Goal: Find contact information: Find contact information

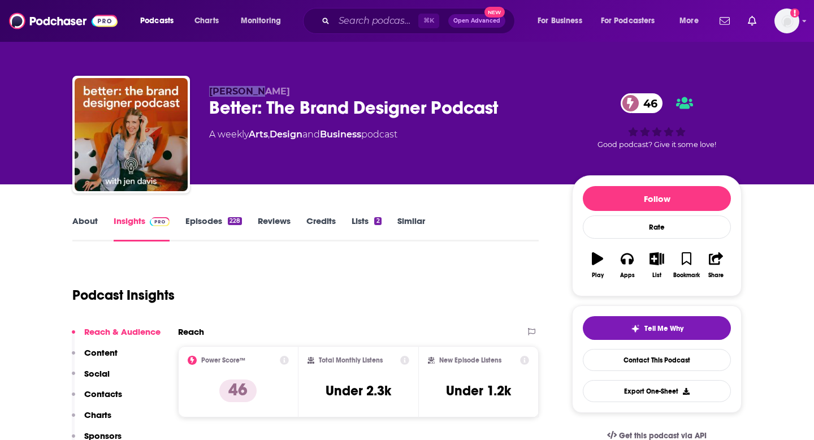
drag, startPoint x: 210, startPoint y: 92, endPoint x: 256, endPoint y: 94, distance: 45.8
click at [256, 94] on p "Jen Davis" at bounding box center [381, 91] width 345 height 11
copy span "Jen Davis"
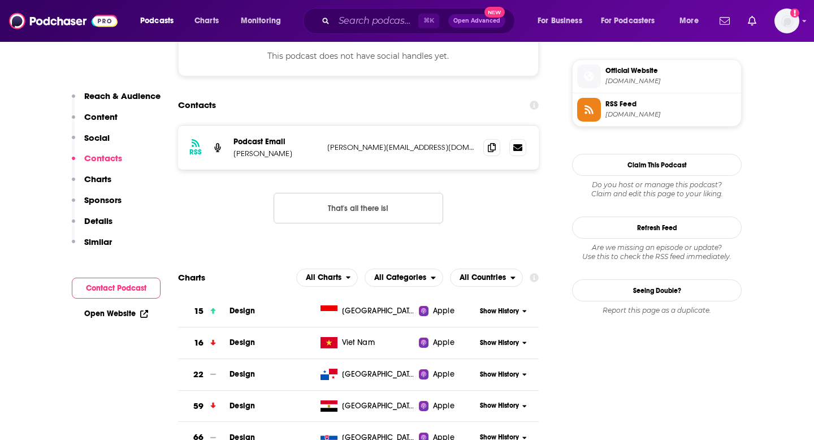
scroll to position [1001, 0]
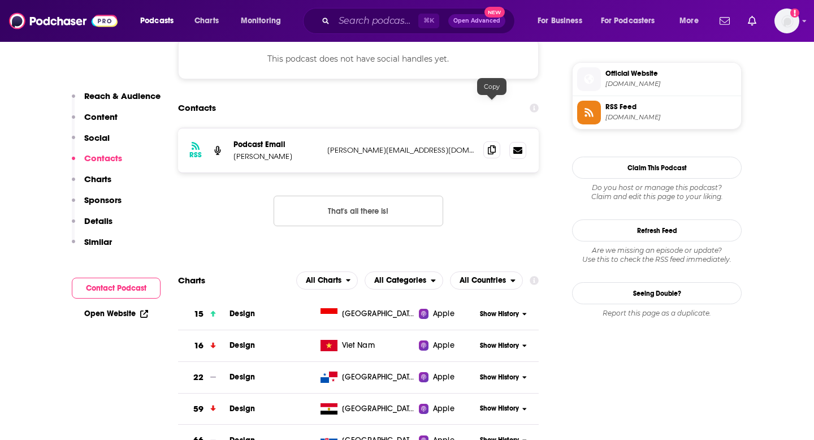
click at [490, 145] on icon at bounding box center [492, 149] width 8 height 9
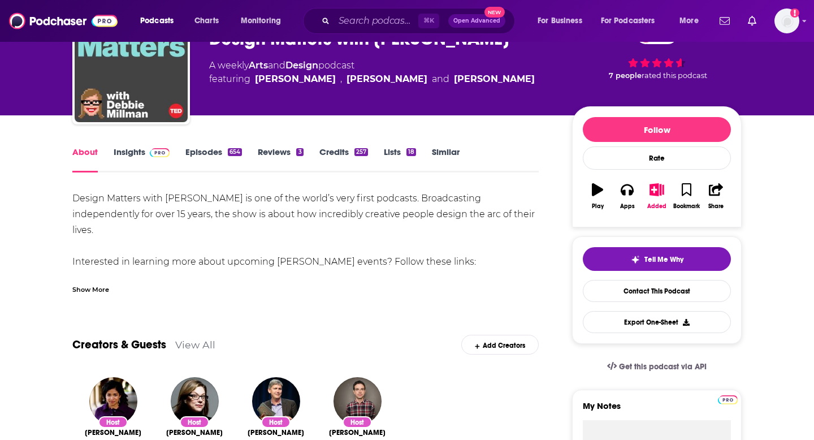
scroll to position [61, 0]
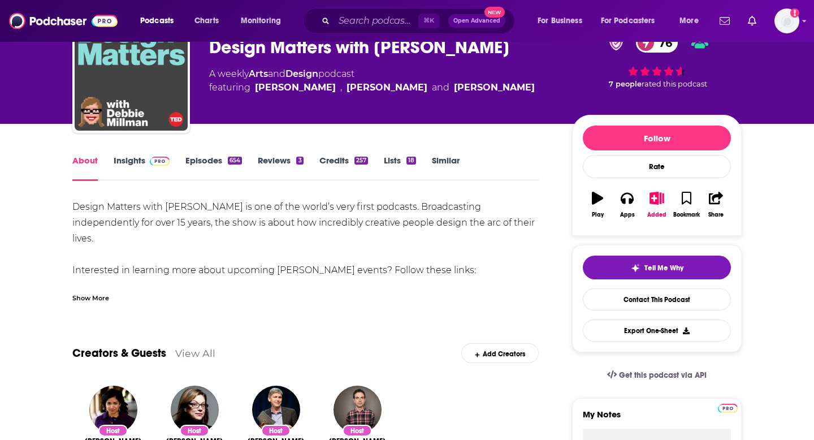
click at [148, 159] on span at bounding box center [157, 160] width 24 height 11
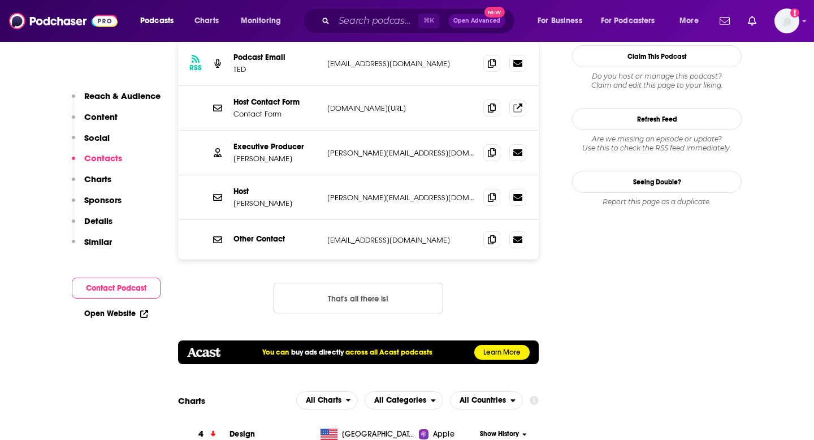
scroll to position [1016, 0]
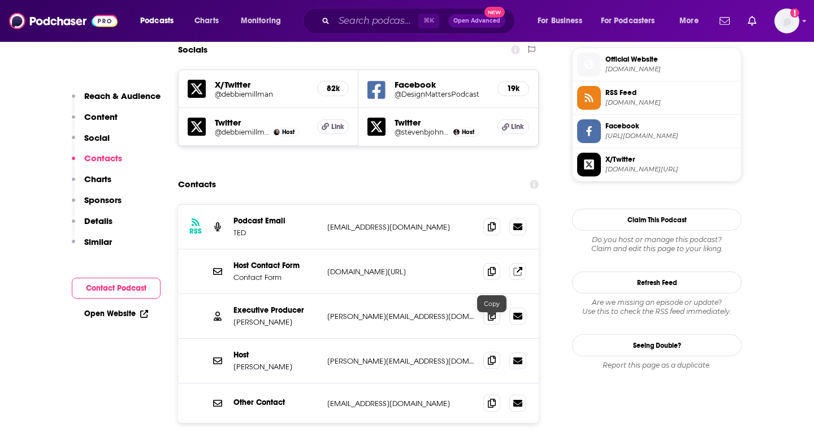
click at [490, 356] on icon at bounding box center [492, 360] width 8 height 9
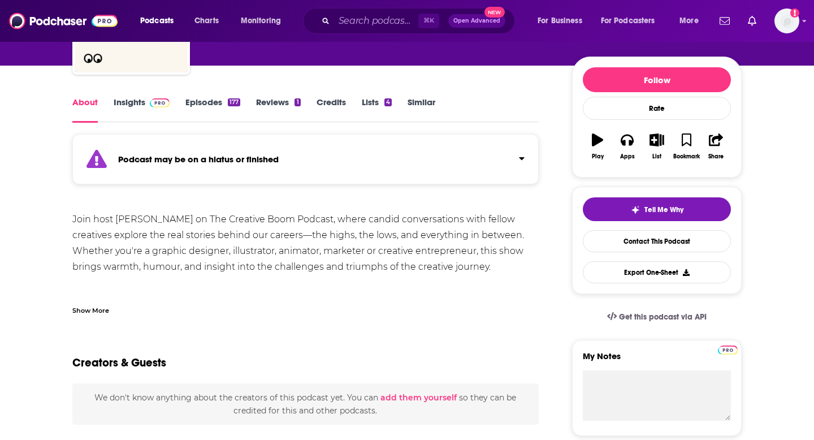
scroll to position [119, 0]
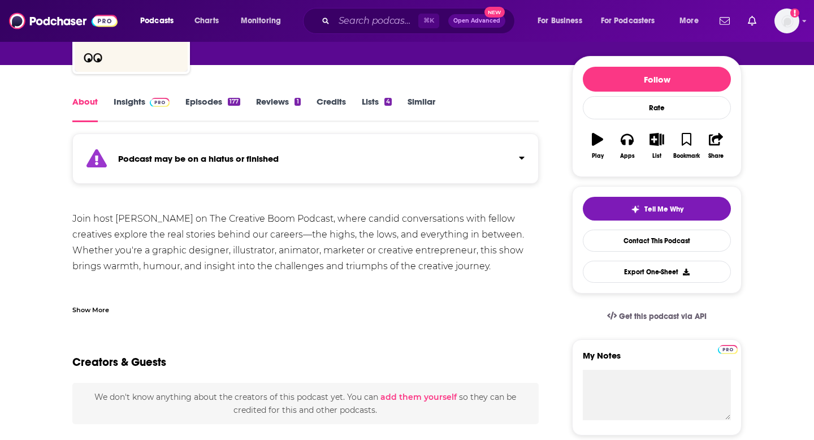
click at [272, 178] on div "Podcast may be on a hiatus or finished" at bounding box center [305, 158] width 467 height 50
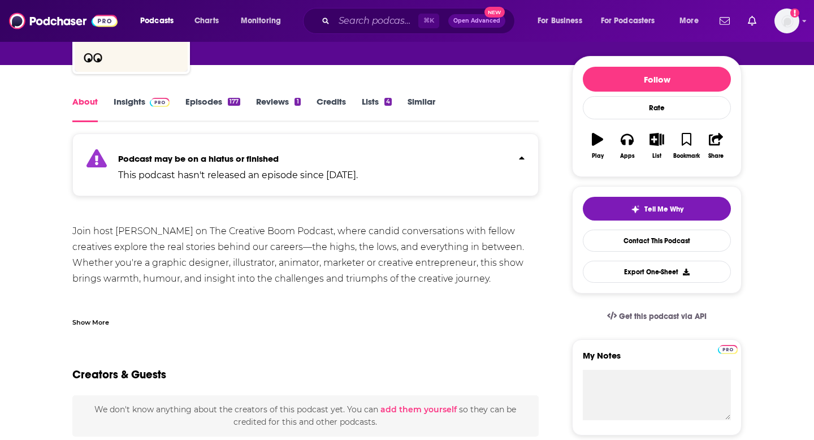
click at [272, 178] on p "This podcast hasn't released an episode since Sep 19th, 2025." at bounding box center [238, 176] width 240 height 14
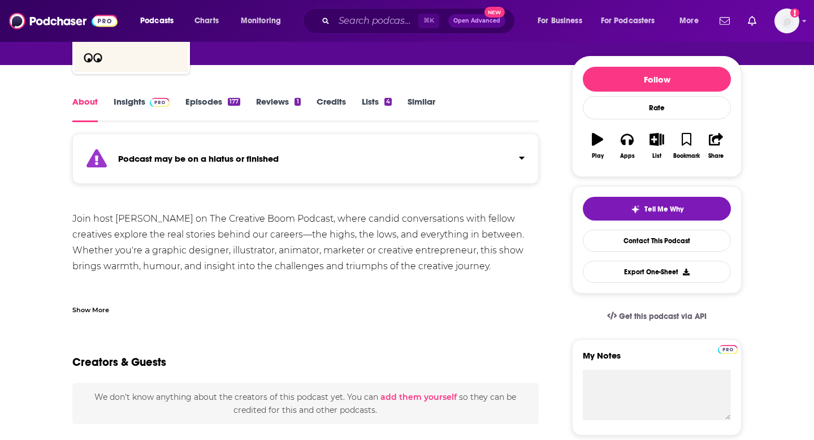
click at [149, 108] on link "Insights" at bounding box center [142, 109] width 56 height 26
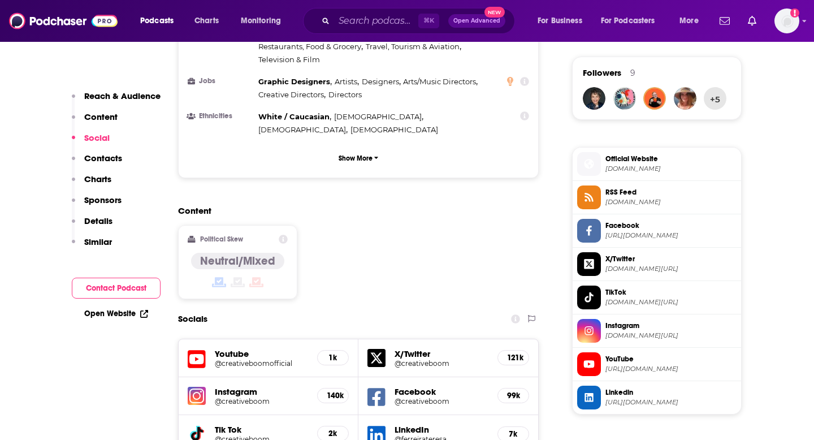
scroll to position [1019, 0]
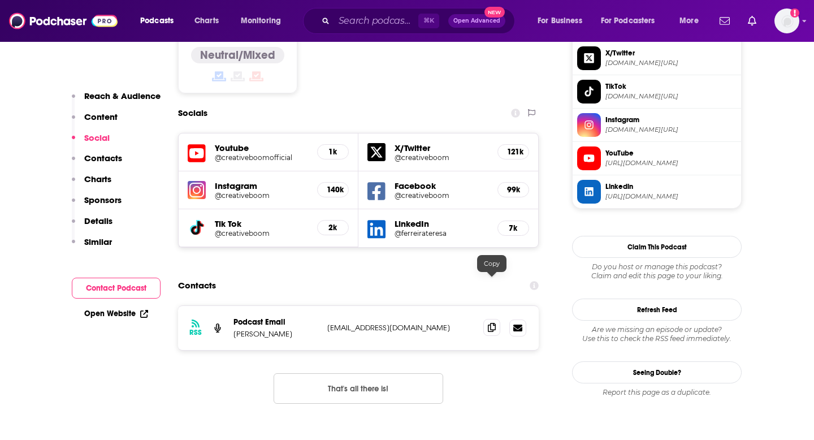
click at [494, 323] on icon at bounding box center [492, 327] width 8 height 9
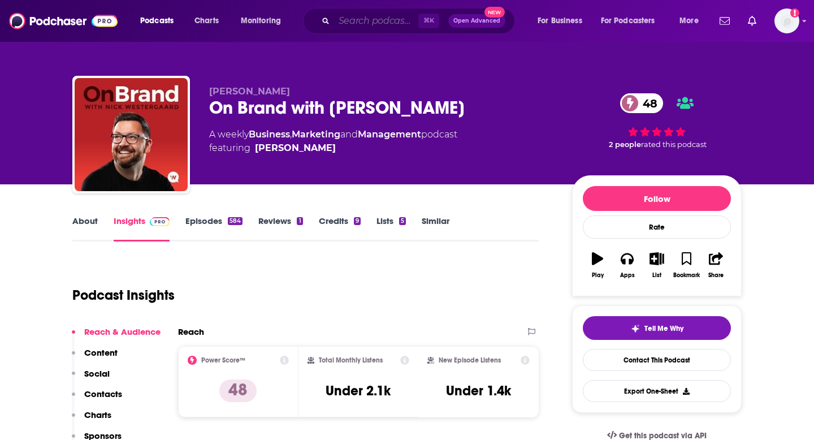
click at [386, 14] on input "Search podcasts, credits, & more..." at bounding box center [376, 21] width 84 height 18
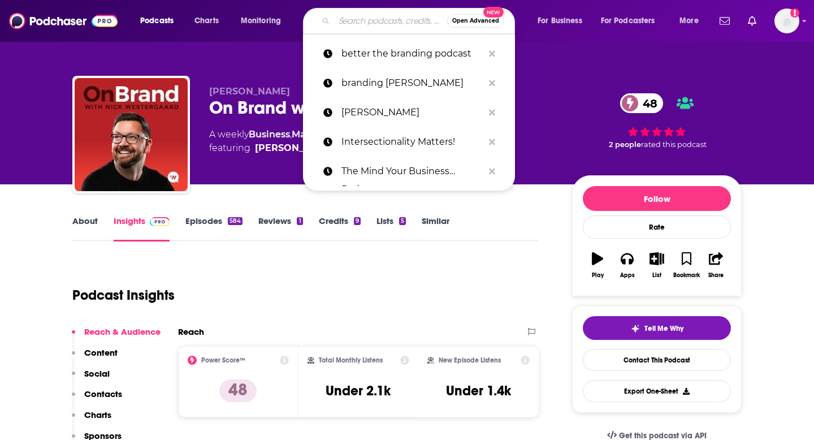
paste input "Design Life"
type input "Design Life"
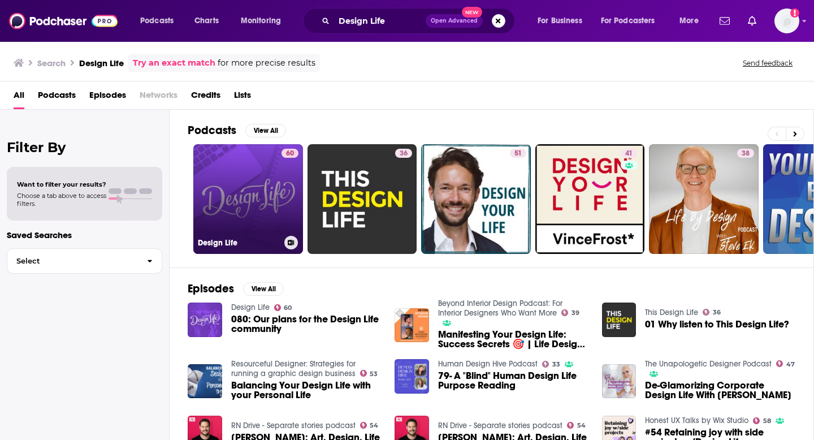
click at [246, 191] on link "60 Design Life" at bounding box center [248, 199] width 110 height 110
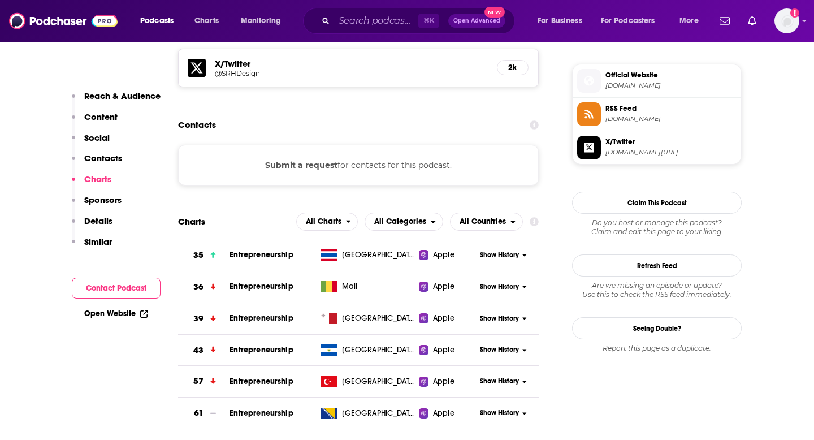
scroll to position [1007, 0]
click at [272, 114] on div "Contacts" at bounding box center [358, 124] width 361 height 21
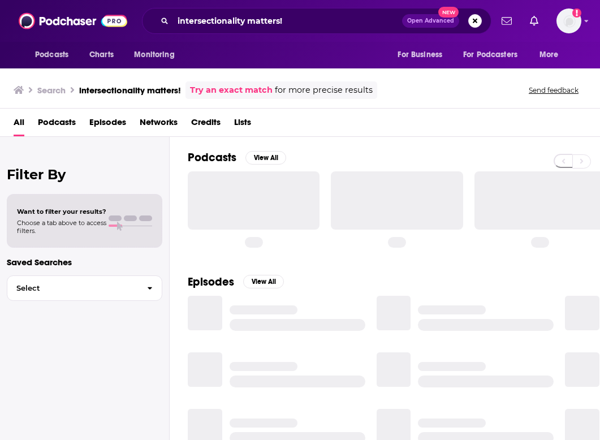
click at [312, 148] on div "Podcasts View All" at bounding box center [394, 199] width 412 height 124
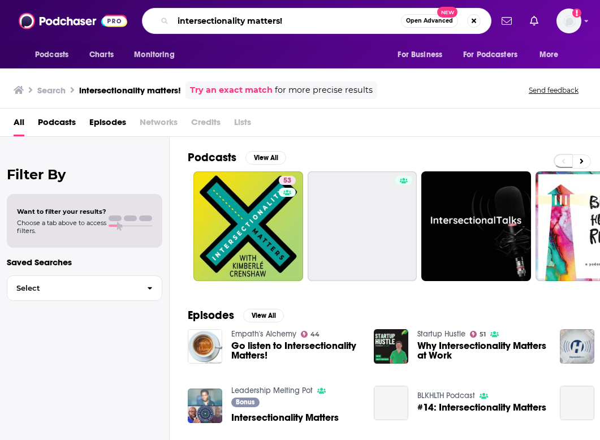
drag, startPoint x: 304, startPoint y: 19, endPoint x: 127, endPoint y: 23, distance: 177.6
click at [127, 23] on div "Podcasts Charts Monitoring intersectionality matters! Open Advanced New For Bus…" at bounding box center [300, 21] width 600 height 42
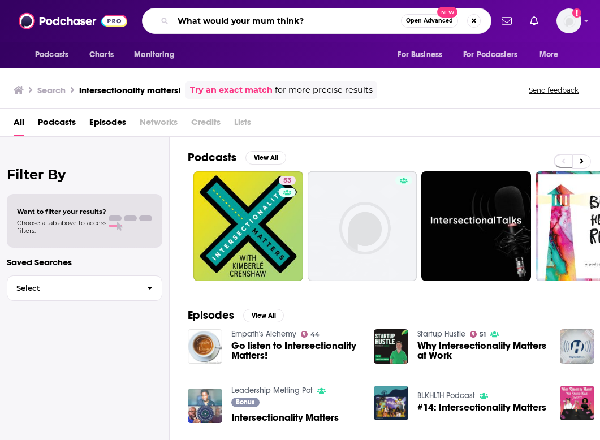
type input "What would your mum think?"
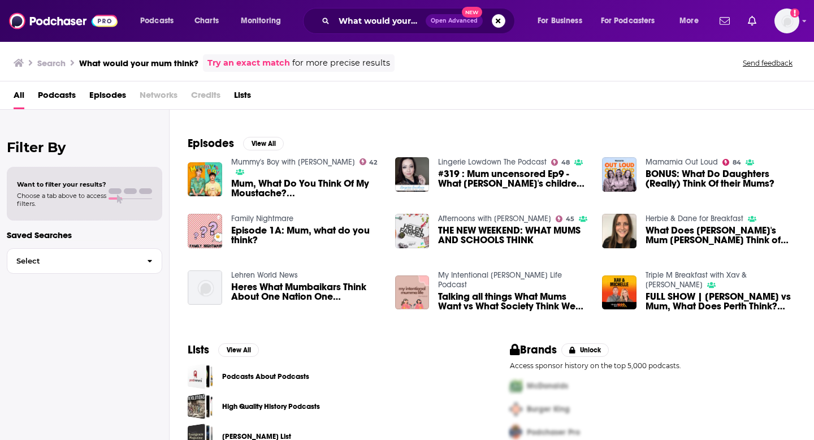
scroll to position [156, 0]
